Goal: Task Accomplishment & Management: Contribute content

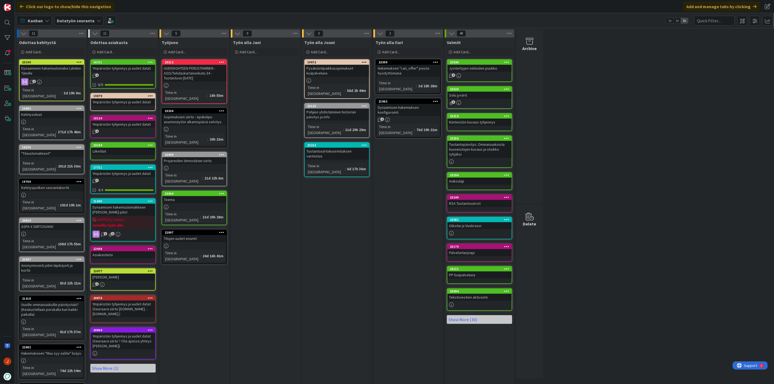
click at [340, 181] on div "Työn alla Jouni Add Card... 19972 Pysäköintipaikkasopimukset lisäpalveluna Time…" at bounding box center [337, 261] width 70 height 446
click at [334, 223] on div "Työn alla Jouni Add Card... 19972 Pysäköintipaikkasopimukset lisäpalveluna Time…" at bounding box center [337, 261] width 70 height 446
click at [363, 186] on div "Työn alla Jouni Add Card... 19972 Pysäköintipaikkasopimukset lisäpalveluna Time…" at bounding box center [337, 261] width 70 height 446
click at [338, 50] on div "Add Card..." at bounding box center [336, 52] width 65 height 8
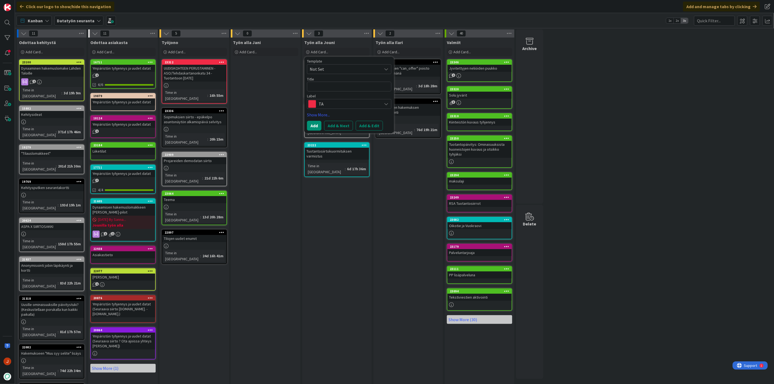
click at [333, 88] on textarea at bounding box center [349, 87] width 84 height 10
click at [332, 107] on span "TA" at bounding box center [349, 104] width 60 height 8
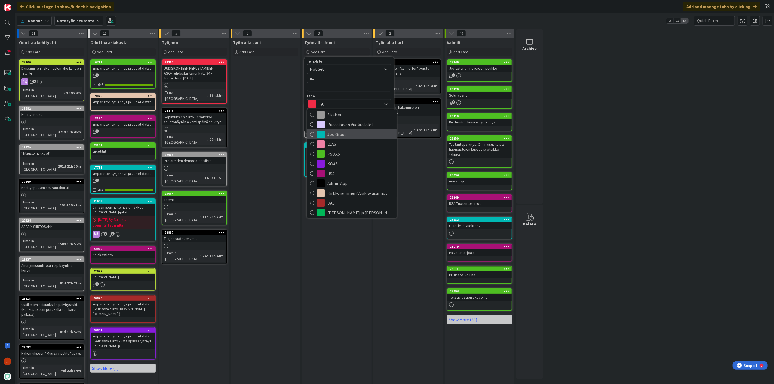
scroll to position [60, 0]
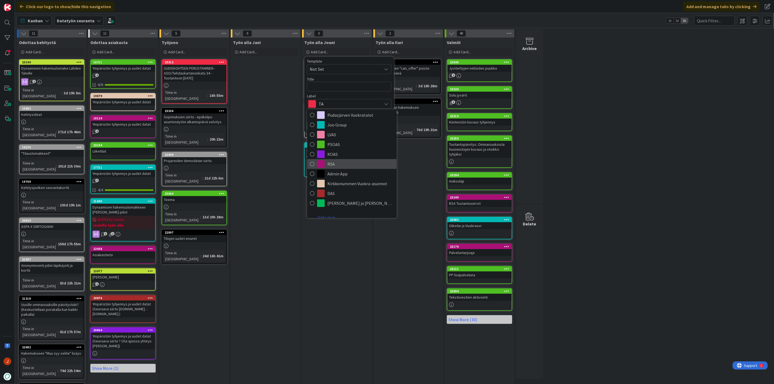
click at [347, 161] on span "RSA" at bounding box center [360, 164] width 66 height 8
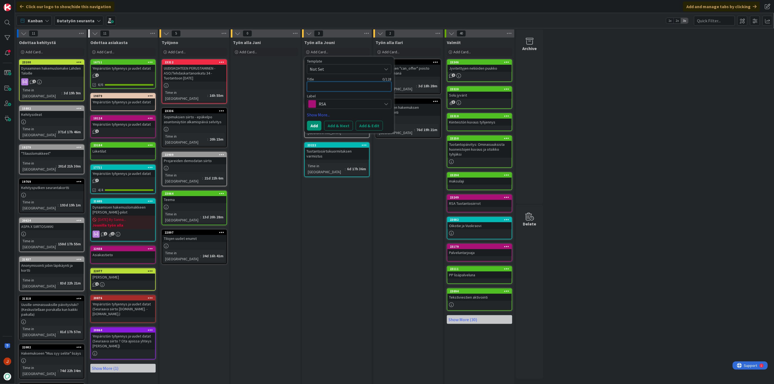
click at [339, 89] on textarea at bounding box center [349, 87] width 84 height 10
paste textarea "678-036-3602-0001 OS 41 [PERSON_NAME] 41"
type textarea "x"
type textarea "678-036-3602-0001 OS 41 [PERSON_NAME] 41"
type textarea "x"
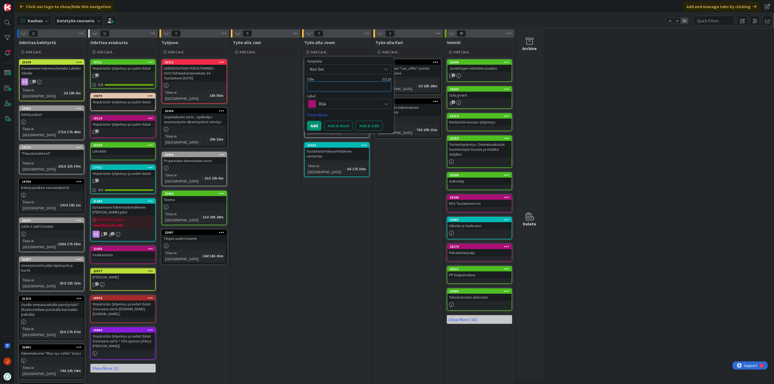
type textarea "O"
type textarea "x"
type textarea "Os"
type textarea "x"
type textarea "Oso"
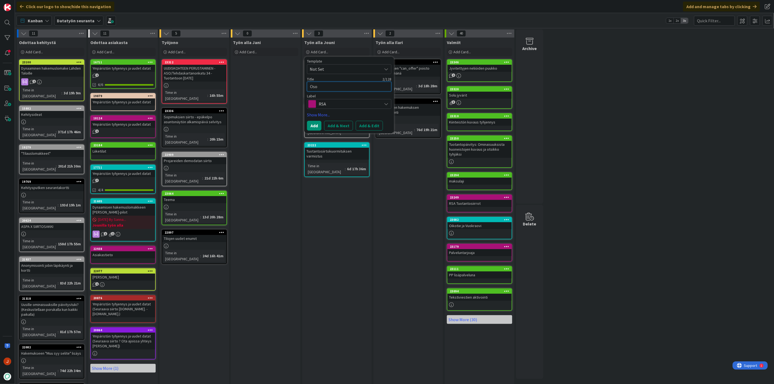
type textarea "x"
type textarea "Osoi"
type textarea "x"
type textarea "Osoit"
type textarea "x"
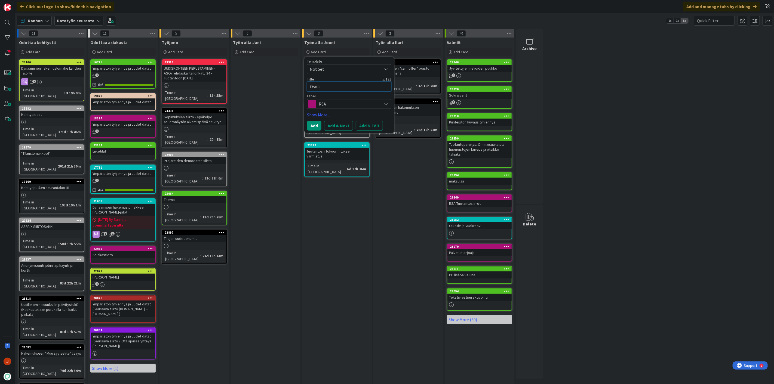
type textarea "Osoite"
type textarea "x"
type textarea "Osoitep"
type textarea "x"
type textarea "Osoitepu"
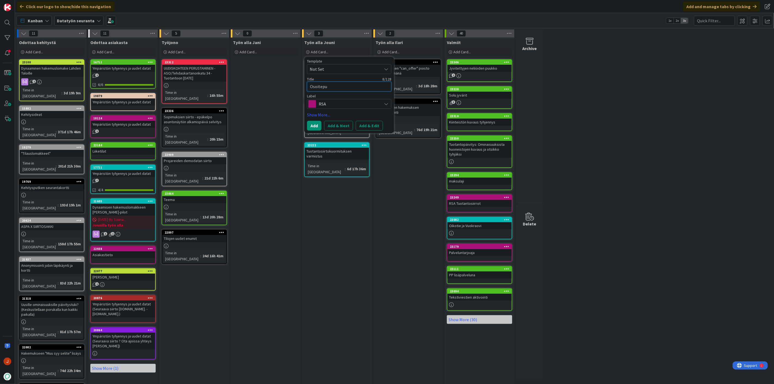
type textarea "x"
type textarea "Osoitepuu"
type textarea "x"
type textarea "Osoitepuuk"
type textarea "x"
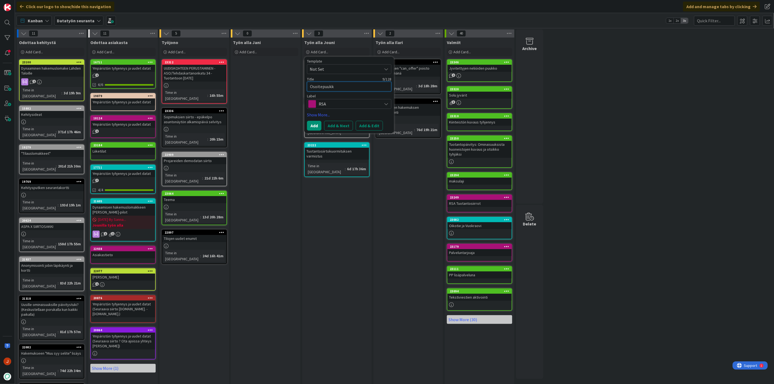
type textarea "Osoitepuukko"
type textarea "x"
type textarea "Osoitepuukko"
click at [373, 127] on button "Add & Edit" at bounding box center [369, 126] width 27 height 10
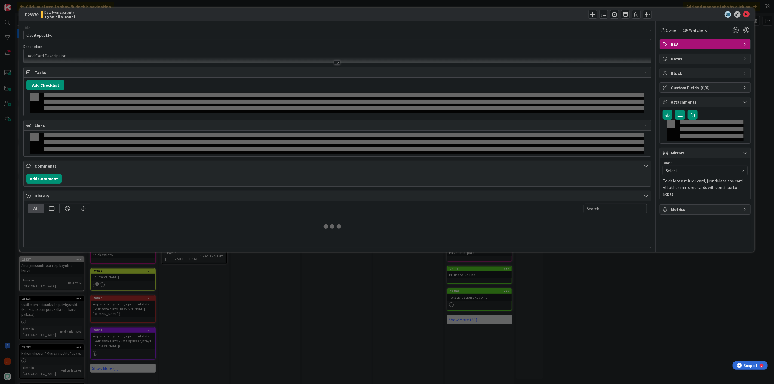
click at [328, 167] on div "Title 12 / 128 Osoitepuukko Description Owner Watchers RSA Tasks Add Checklist …" at bounding box center [337, 134] width 628 height 227
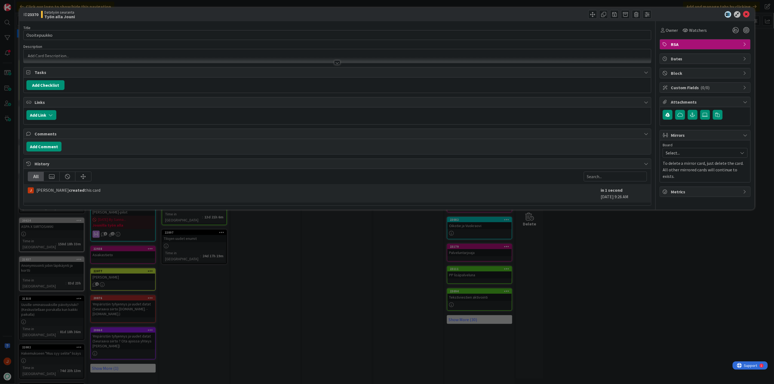
click at [209, 58] on div at bounding box center [337, 60] width 627 height 6
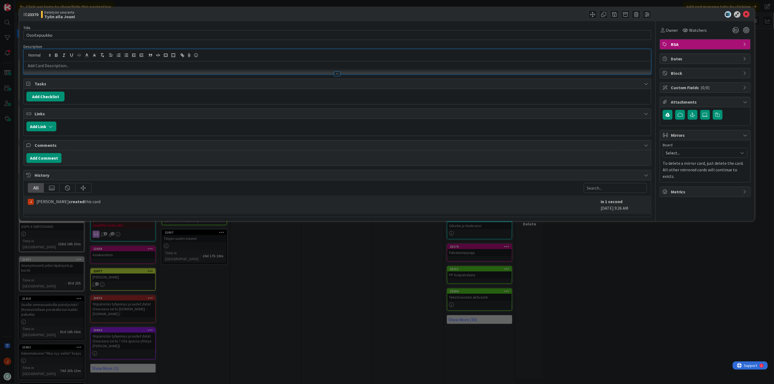
click at [201, 66] on p at bounding box center [337, 66] width 622 height 6
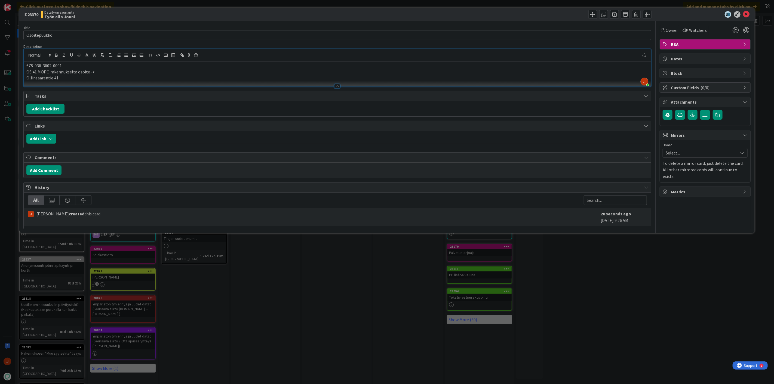
click at [27, 76] on p "Ollinsaarentie 41" at bounding box center [337, 78] width 622 height 6
click at [140, 73] on p "OS 41 MOPO rakennukselta osoite -> Ollinsaarentie 41" at bounding box center [337, 72] width 622 height 6
click at [746, 14] on icon at bounding box center [746, 14] width 7 height 7
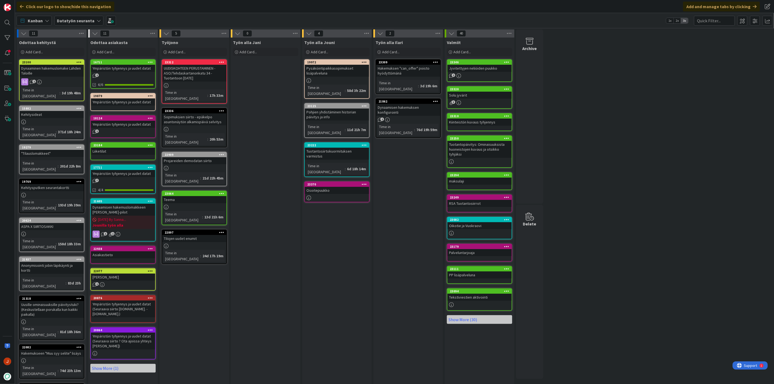
click at [344, 211] on div "Työn alla Jouni Add Card... Template Not Set Title 0 / 128 Label TA TA Lahden T…" at bounding box center [337, 261] width 70 height 446
click at [337, 50] on div "Add Card..." at bounding box center [336, 52] width 65 height 8
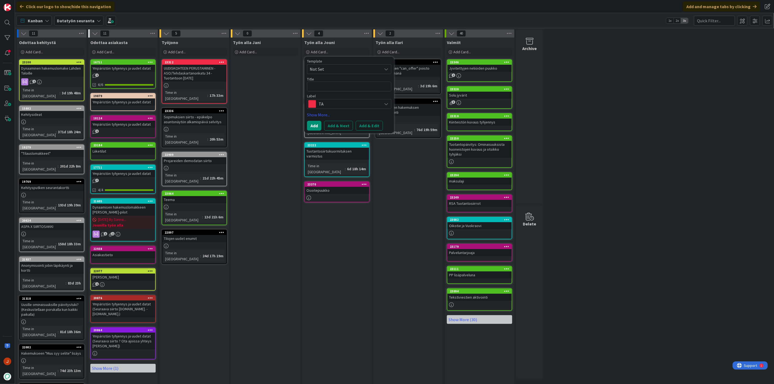
click at [334, 105] on span "TA" at bounding box center [349, 104] width 60 height 8
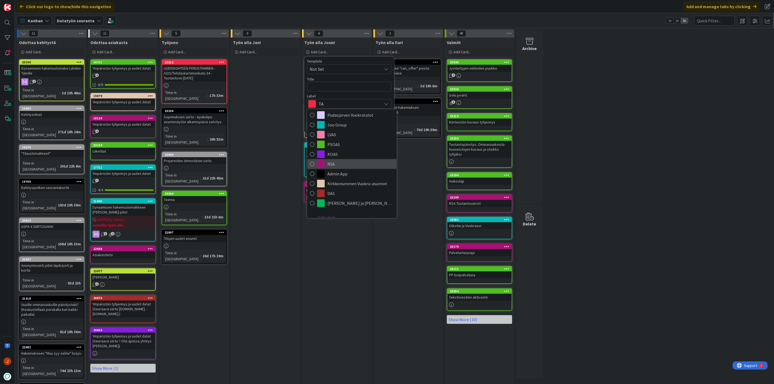
click at [338, 164] on span "RSA" at bounding box center [360, 164] width 66 height 8
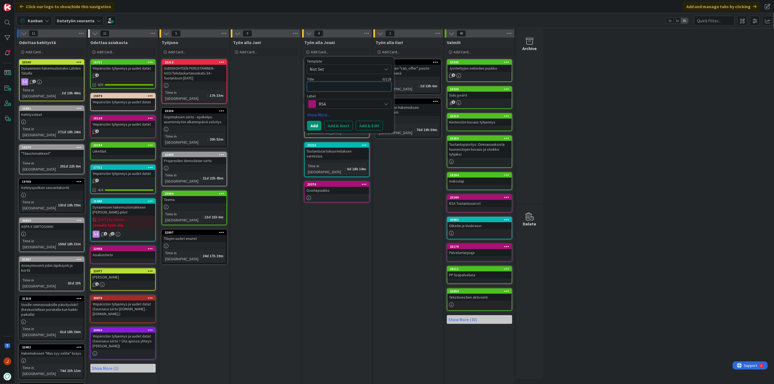
click at [324, 84] on textarea at bounding box center [349, 87] width 84 height 10
type textarea "x"
type textarea "M"
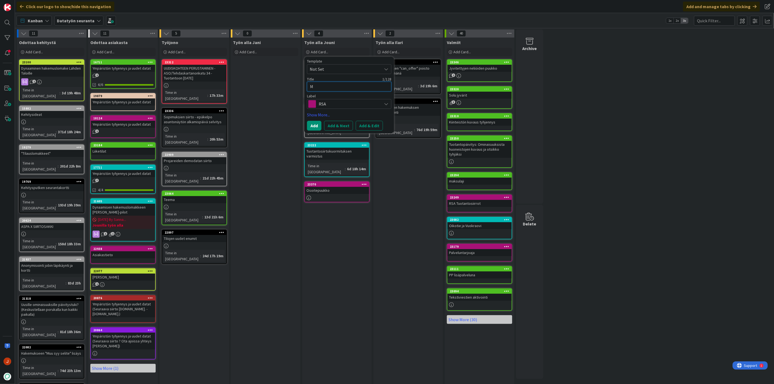
type textarea "x"
type textarea "Ma"
type textarea "x"
type textarea "Mak"
type textarea "x"
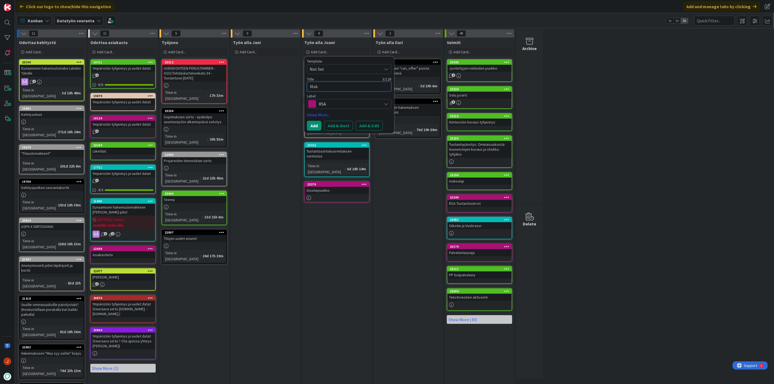
type textarea "Maks"
type textarea "x"
type textarea "Maksu"
type textarea "x"
type textarea "Maksul"
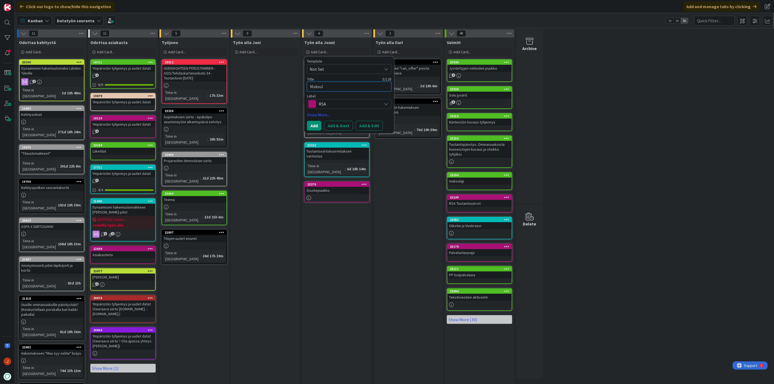
type textarea "x"
type textarea "Maksula"
type textarea "x"
type textarea "Maksulaj"
type textarea "x"
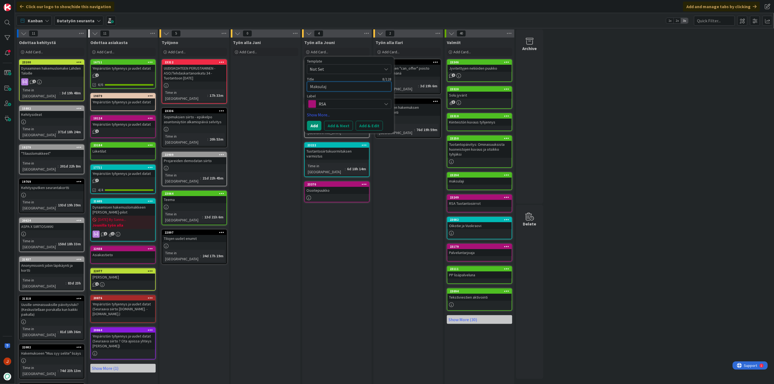
type textarea "Maksulaji"
type textarea "x"
type textarea "Maksulaji r"
type textarea "x"
type textarea "Maksulaji rt"
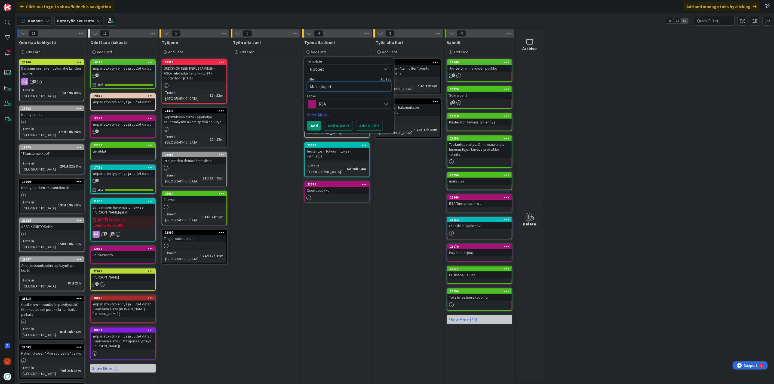
type textarea "x"
type textarea "Maksulaji rti"
type textarea "x"
type textarea "Maksulaji rtil"
type textarea "x"
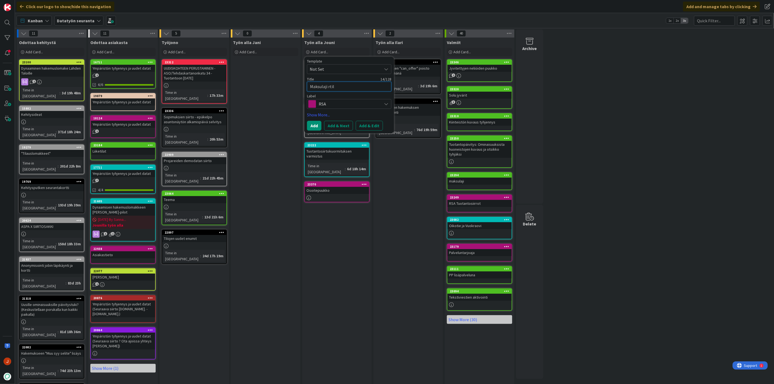
type textarea "Maksulaji rti"
type textarea "x"
type textarea "Maksulaji rt"
type textarea "x"
type textarea "Maksulaji r"
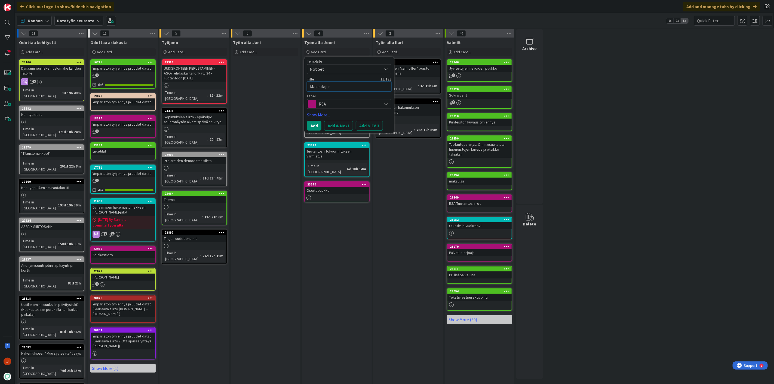
type textarea "x"
type textarea "Maksulaji"
type textarea "x"
type textarea "Maksulaji t"
type textarea "x"
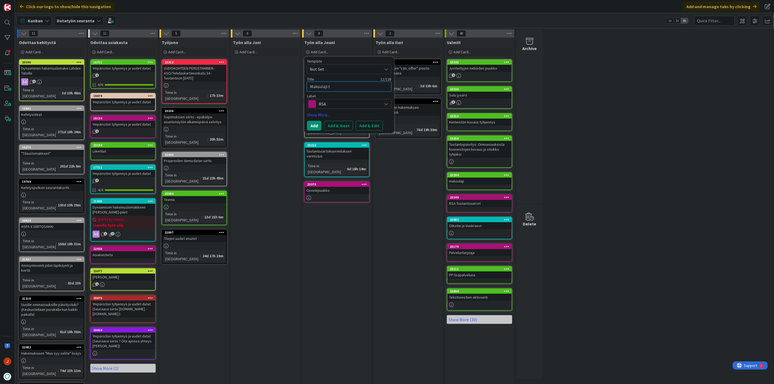
type textarea "Maksulaji ti"
type textarea "x"
type textarea "Maksulaji til"
type textarea "x"
type textarea "Maksulaji tili"
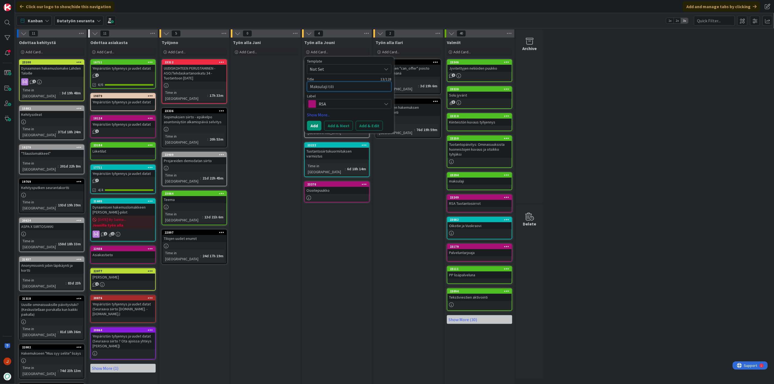
type textarea "x"
type textarea "Maksulaji tilip"
type textarea "x"
type textarea "Maksulaji tilipa"
type textarea "x"
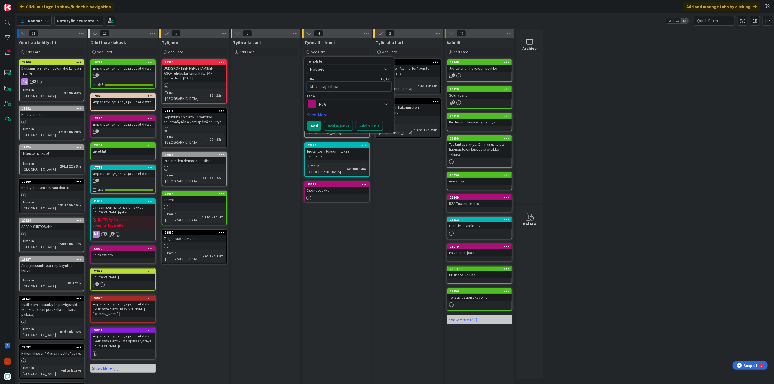
type textarea "Maksulaji tilipar"
type textarea "x"
type textarea "Maksulaji tilipari"
type textarea "x"
type textarea "Maksulaji tilipari"
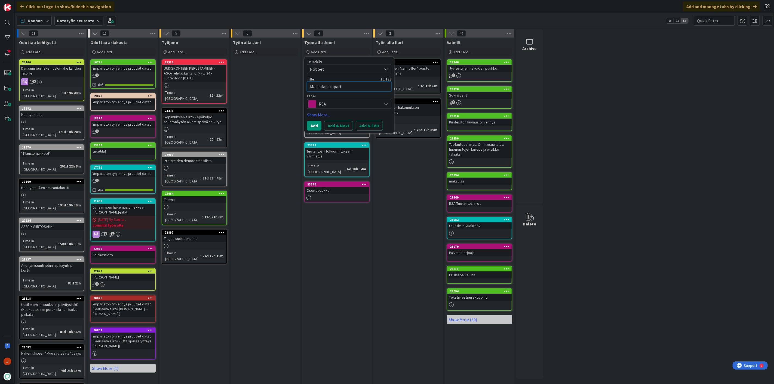
type textarea "x"
type textarea "Maksulaji tilipari s"
type textarea "x"
type textarea "Maksulaji tilipari si"
type textarea "x"
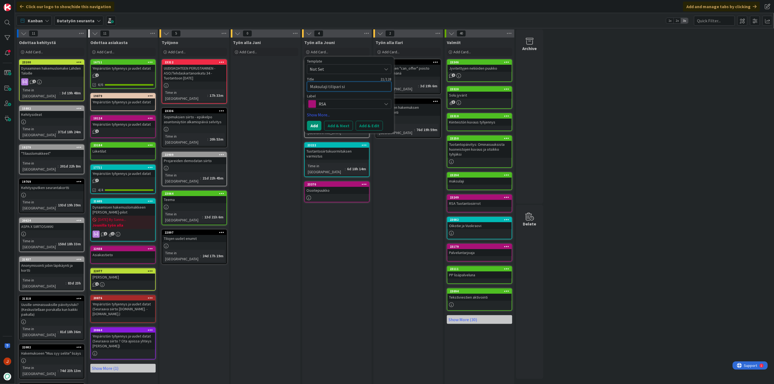
type textarea "Maksulaji tilipari sii"
type textarea "x"
type textarea "Maksulaji tilipari siir"
type textarea "x"
type textarea "Maksulaji tilipari siirt"
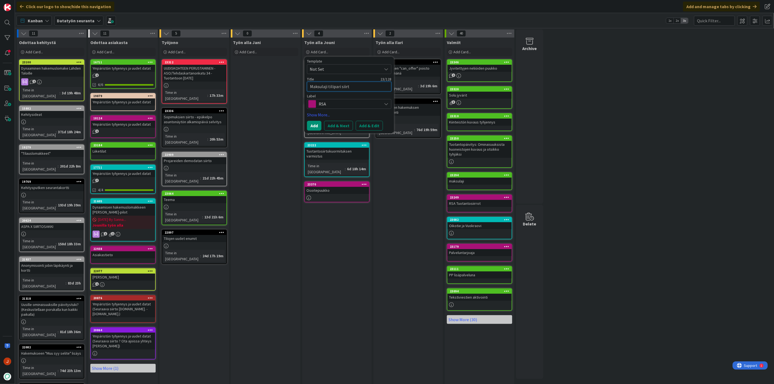
type textarea "x"
type textarea "Maksulaji tilipari siirto"
